Goal: Task Accomplishment & Management: Use online tool/utility

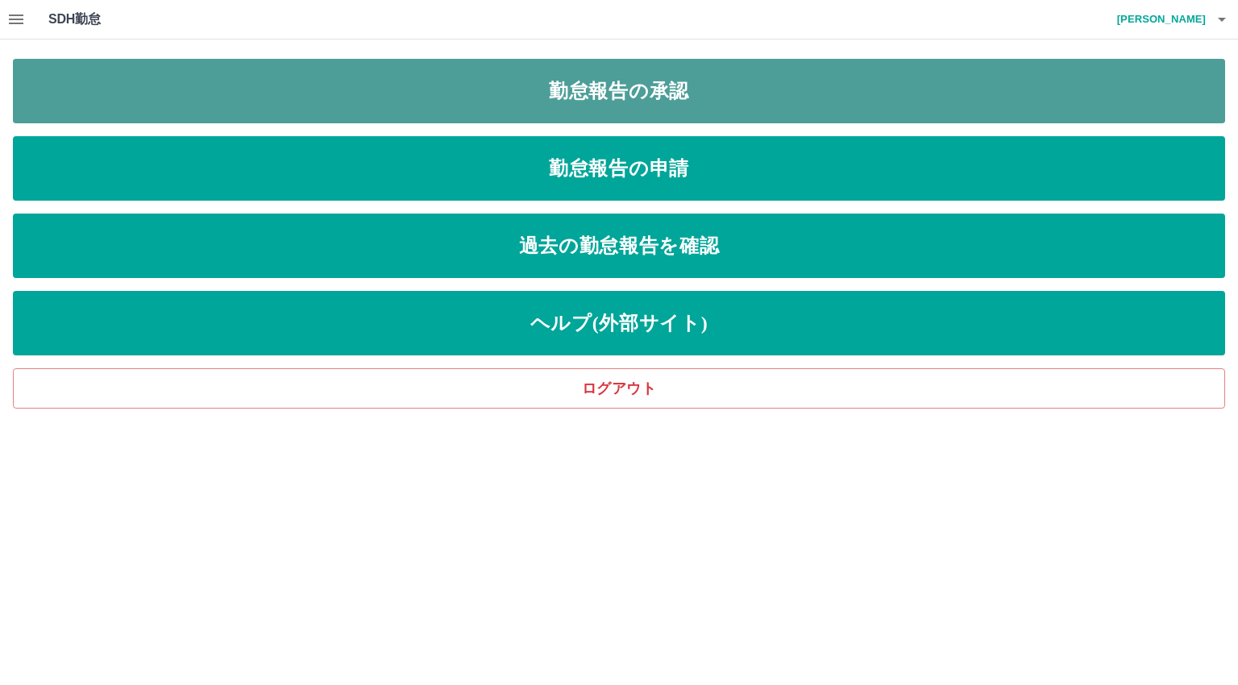
click at [642, 91] on link "勤怠報告の承認" at bounding box center [619, 91] width 1212 height 64
